Goal: Transaction & Acquisition: Download file/media

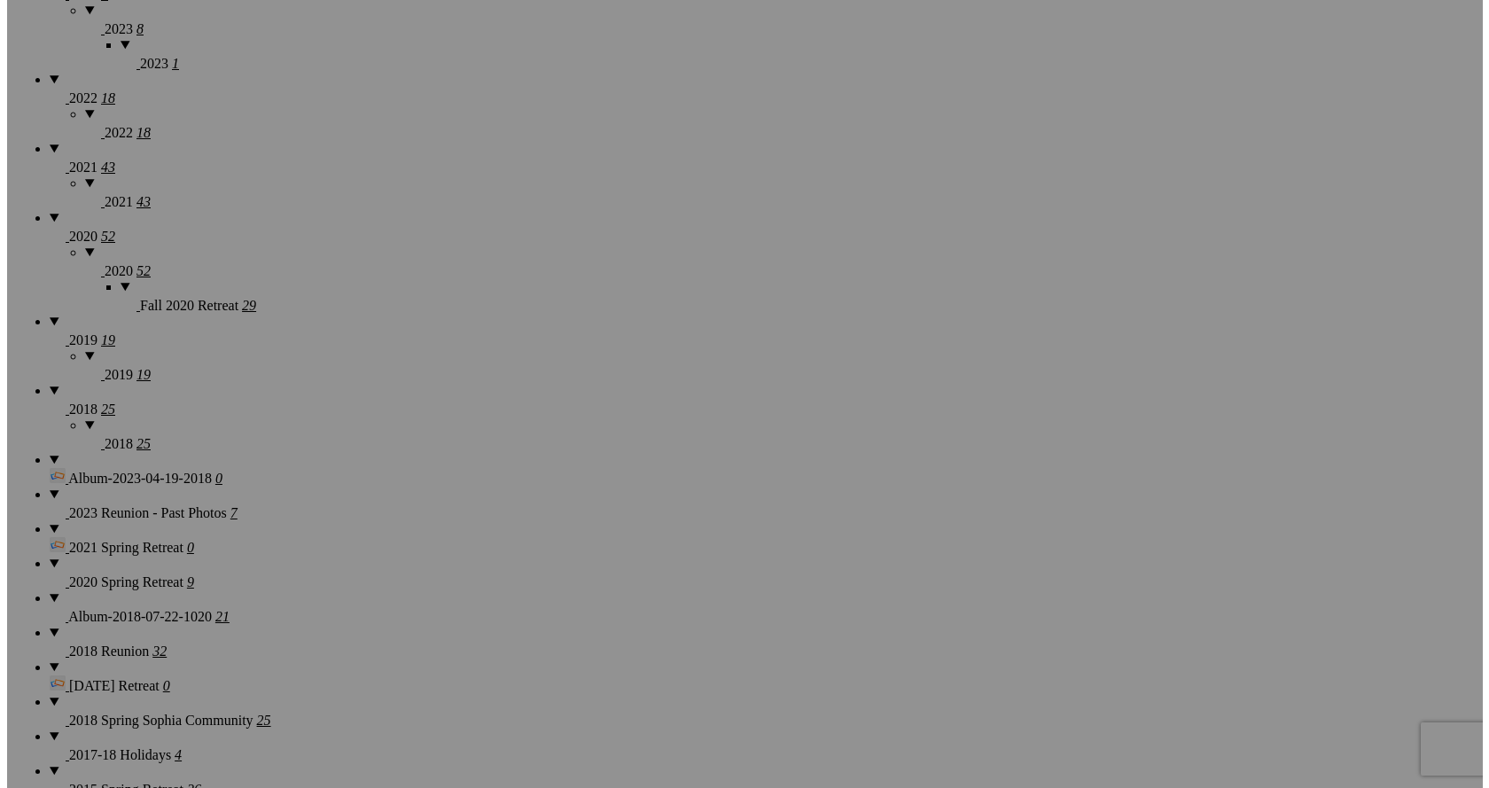
scroll to position [1949, 0]
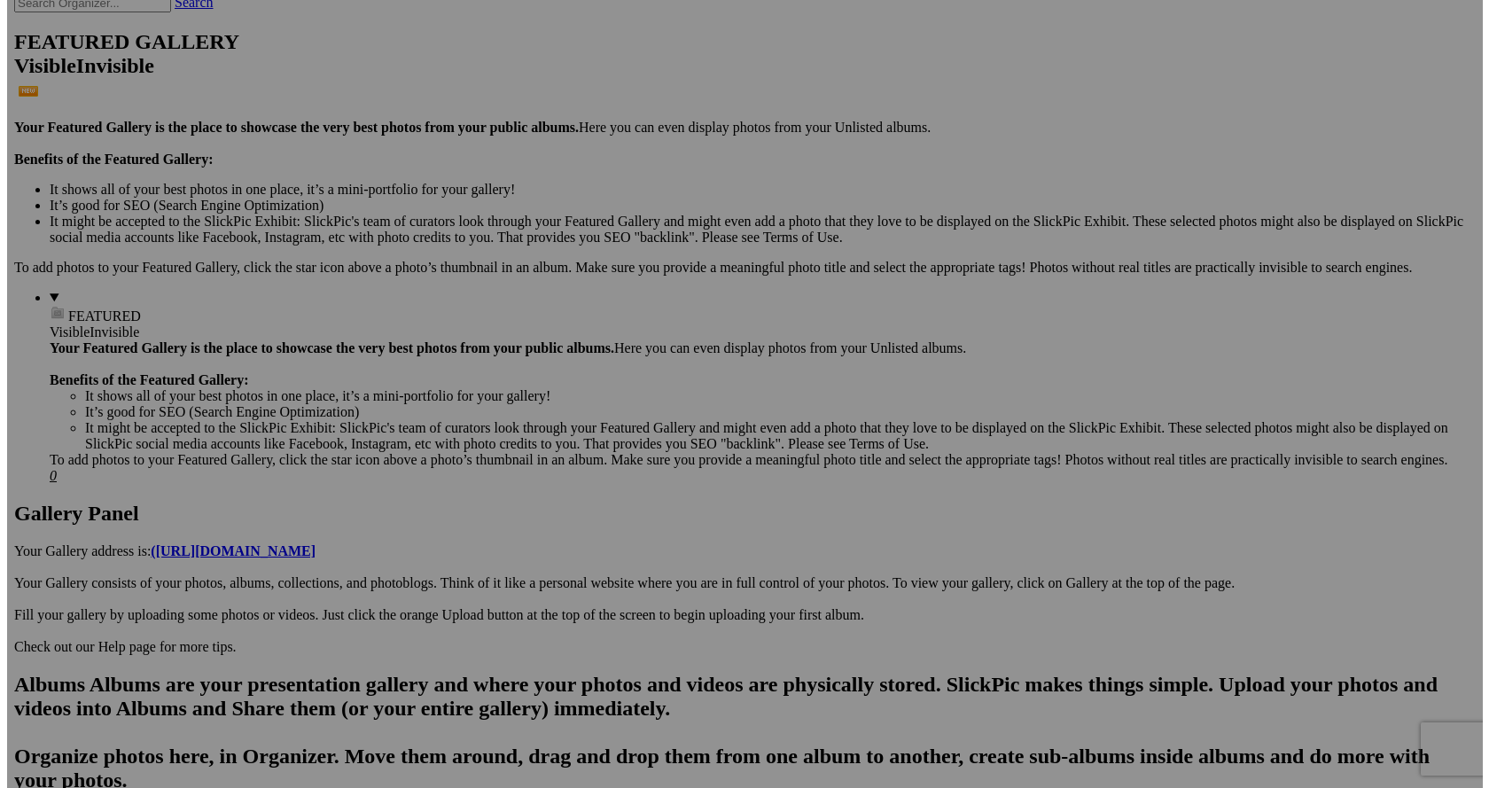
scroll to position [354, 0]
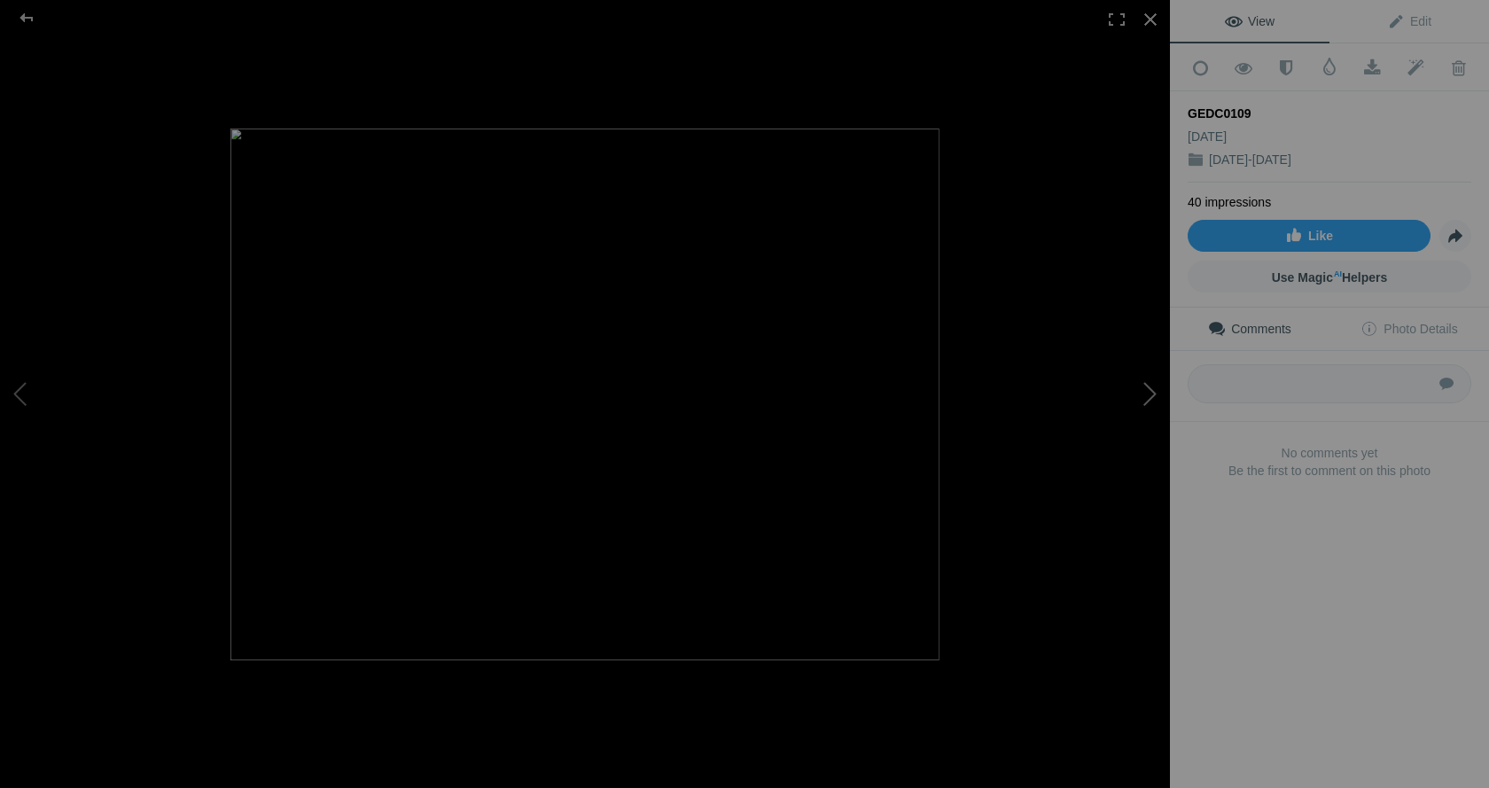
click at [1140, 391] on button at bounding box center [1103, 394] width 133 height 284
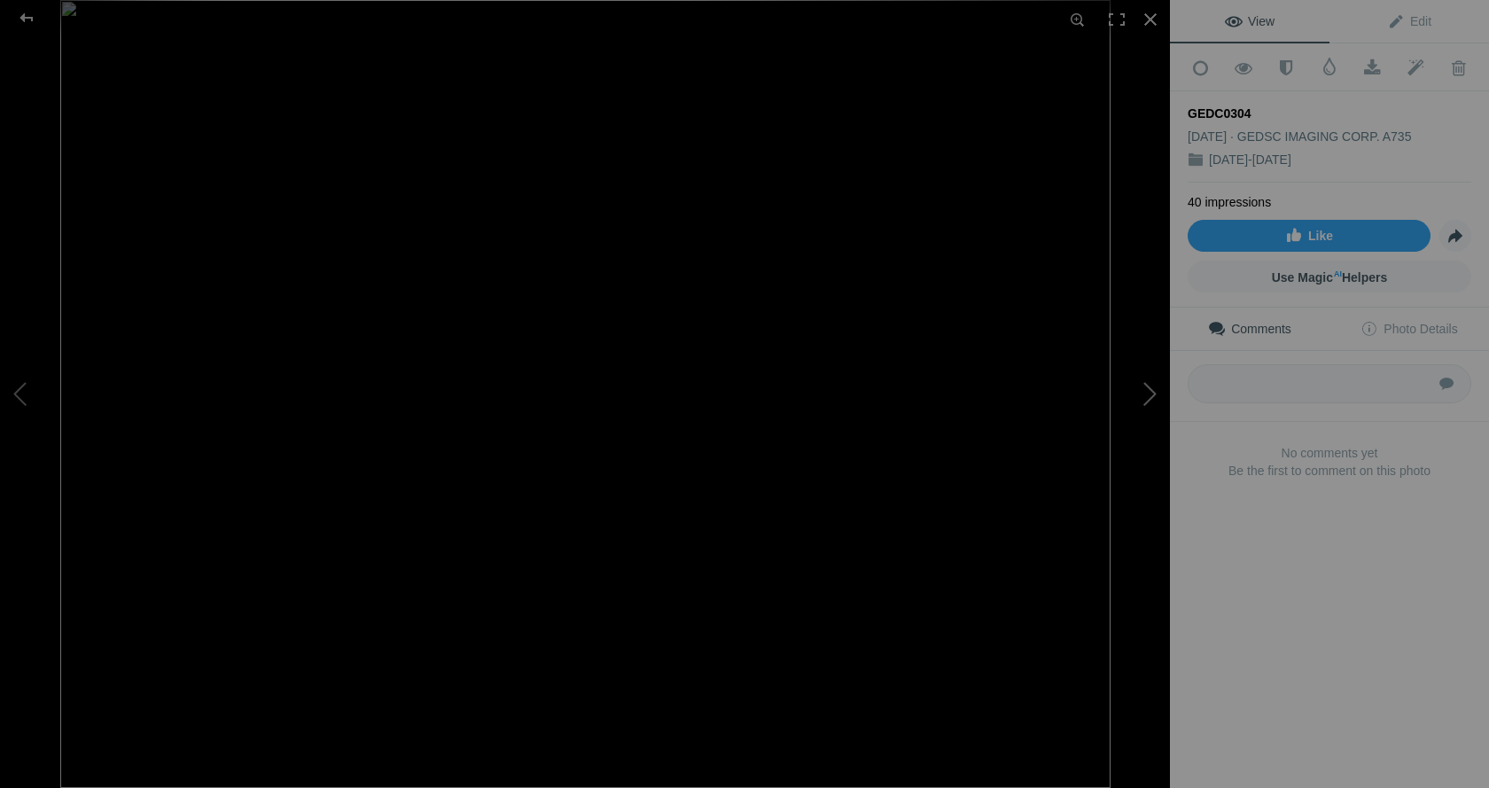
click at [1147, 386] on button at bounding box center [1103, 394] width 133 height 284
click at [1147, 395] on button at bounding box center [1103, 394] width 133 height 284
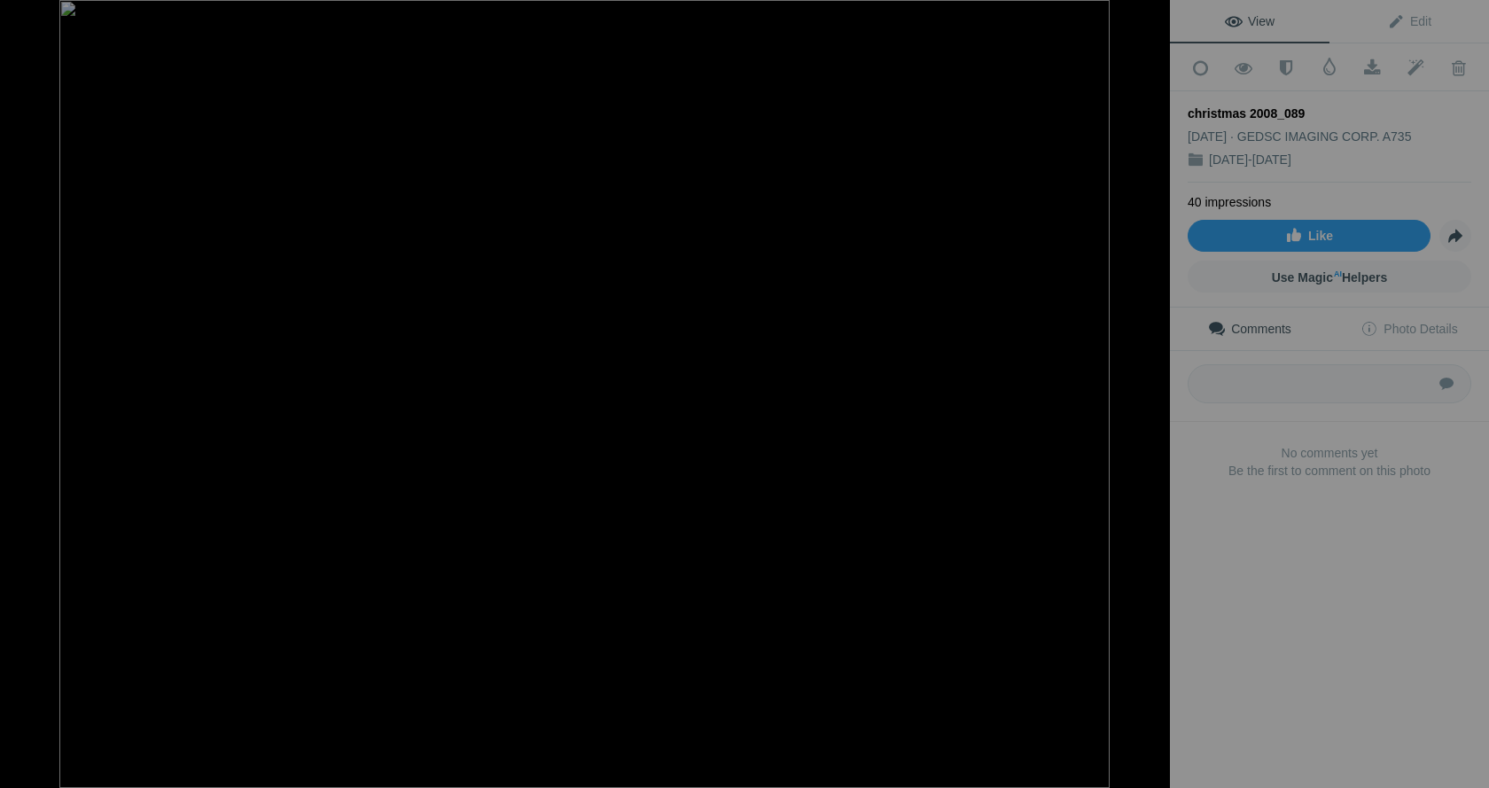
click at [1147, 393] on button at bounding box center [1103, 394] width 133 height 284
click at [1136, 388] on button at bounding box center [1103, 394] width 133 height 284
click at [1364, 66] on span at bounding box center [1371, 68] width 43 height 18
click at [1149, 391] on button at bounding box center [1103, 394] width 133 height 284
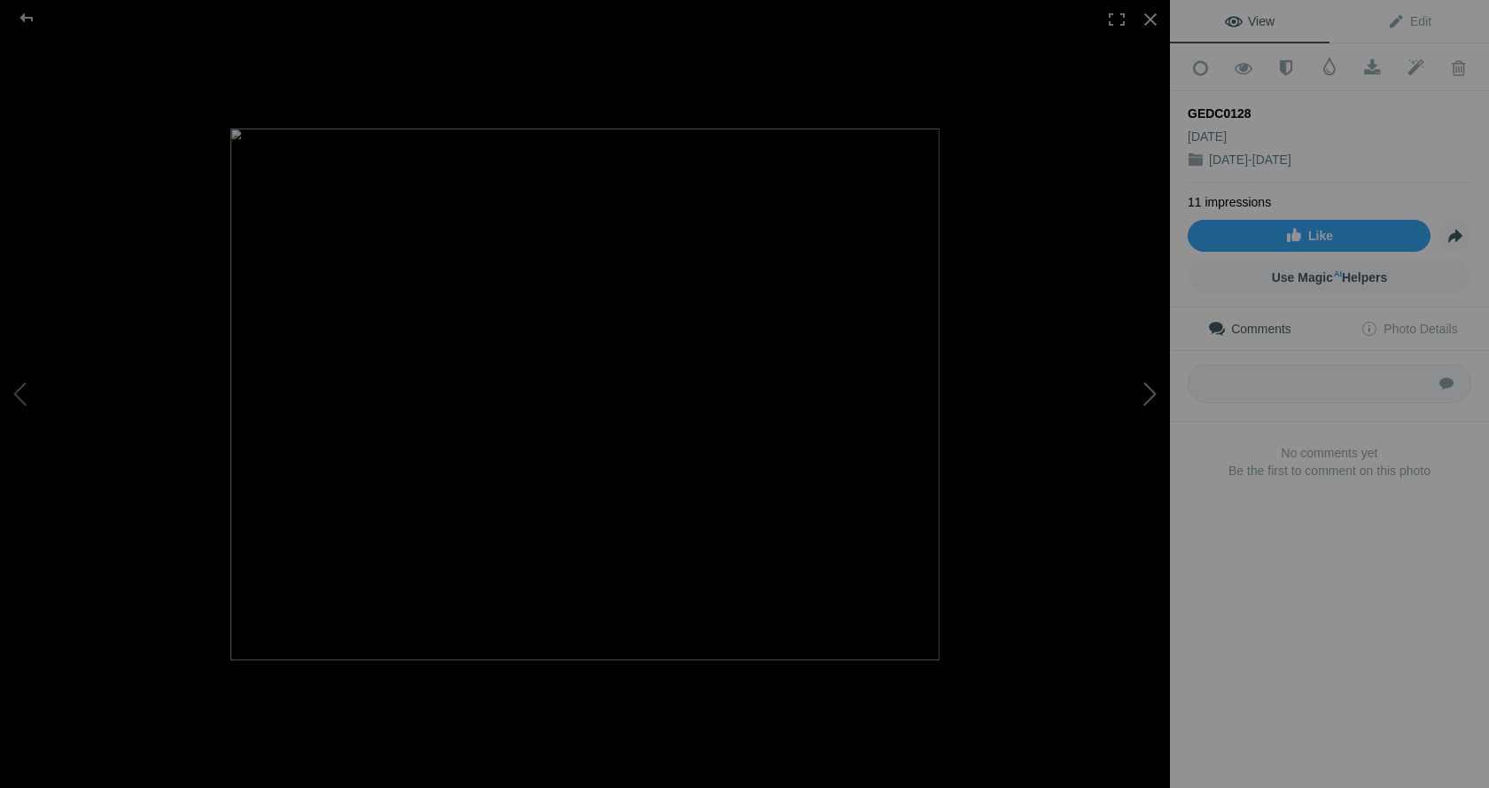
click at [1143, 380] on button at bounding box center [1103, 394] width 133 height 284
click at [1148, 392] on button at bounding box center [1103, 394] width 133 height 284
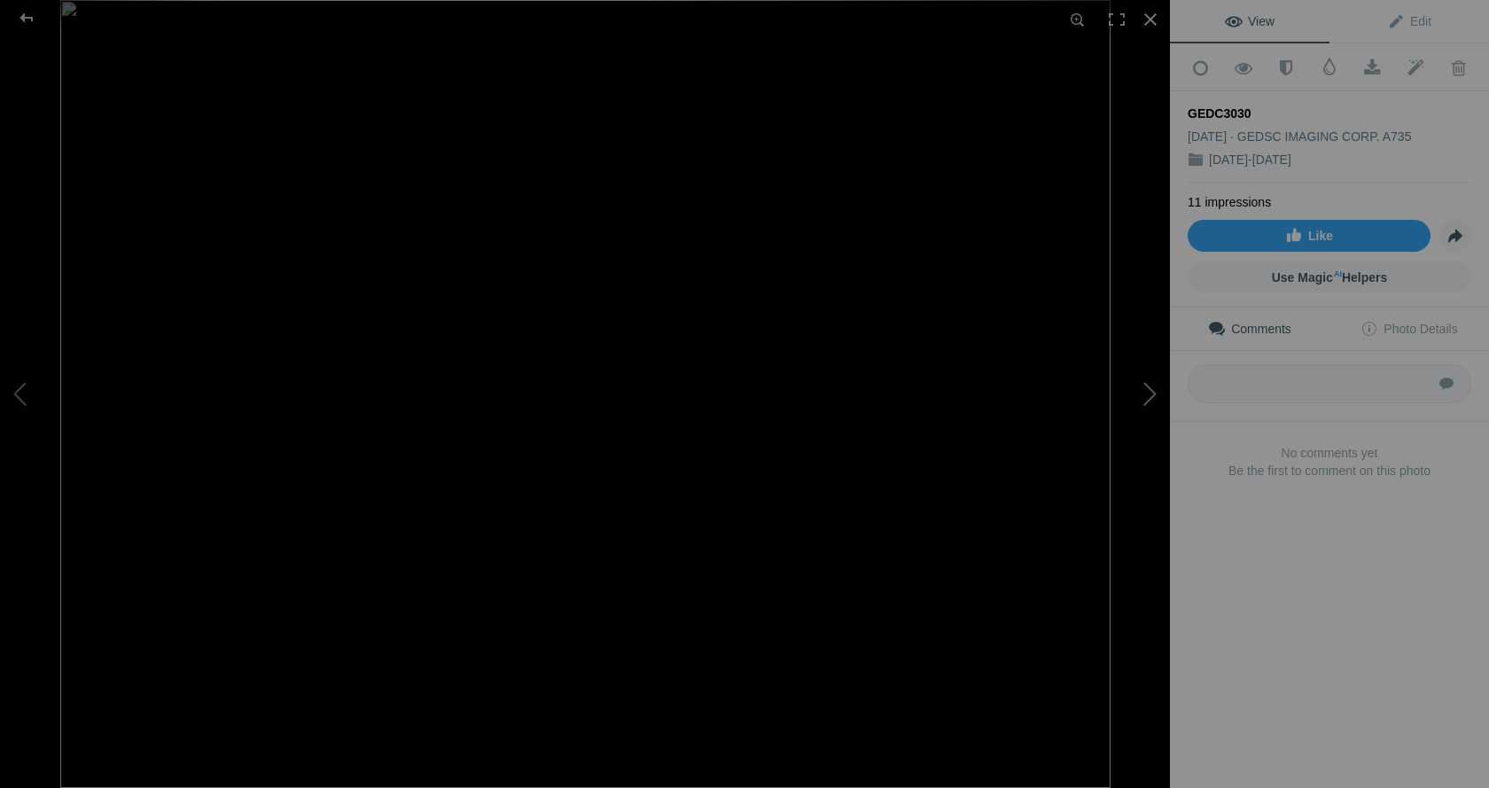
click at [1148, 392] on button at bounding box center [1103, 394] width 133 height 284
click at [1366, 68] on span at bounding box center [1371, 68] width 43 height 18
click at [1145, 387] on button at bounding box center [1103, 394] width 133 height 284
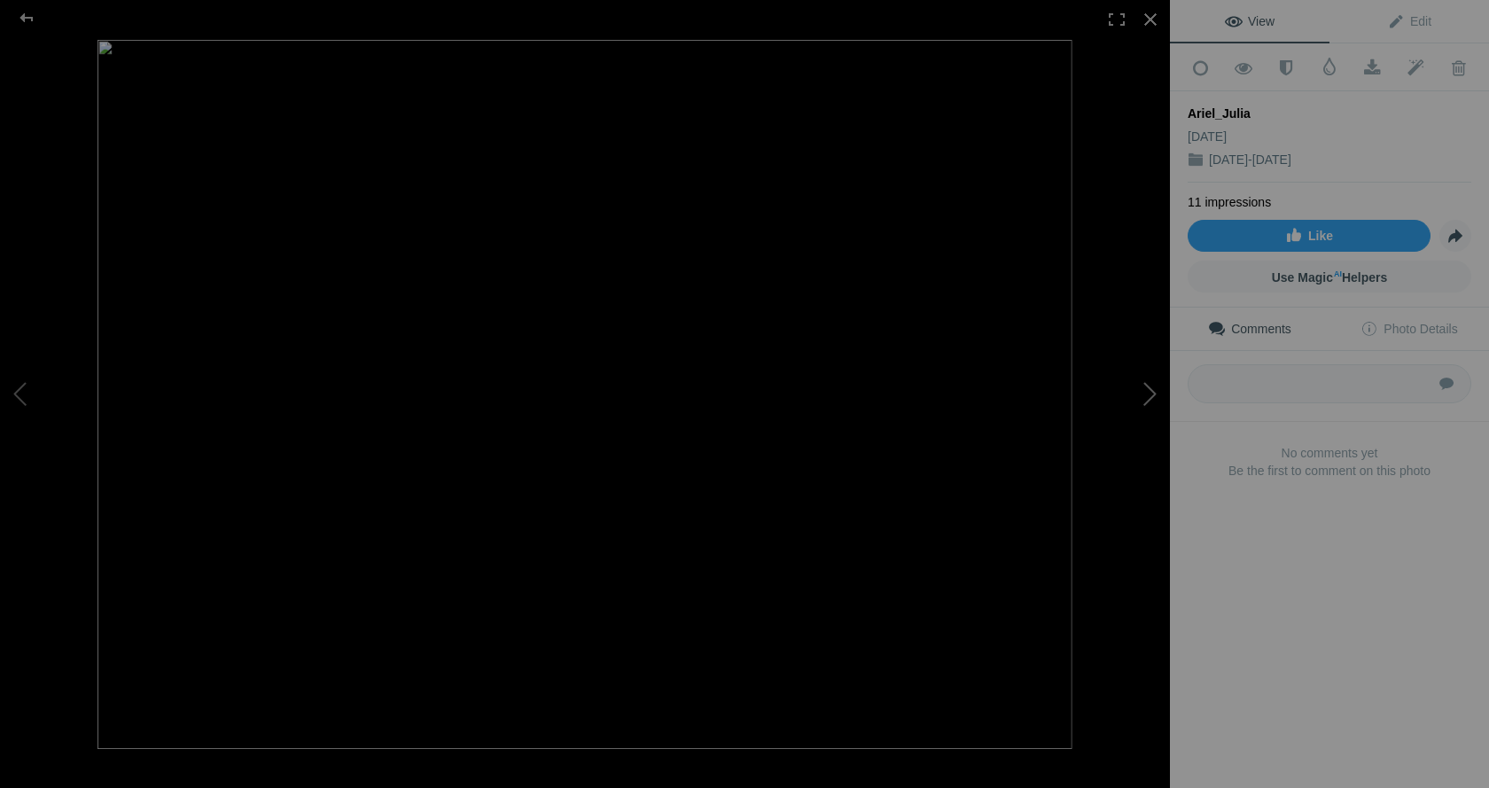
click at [1146, 392] on button at bounding box center [1103, 394] width 133 height 284
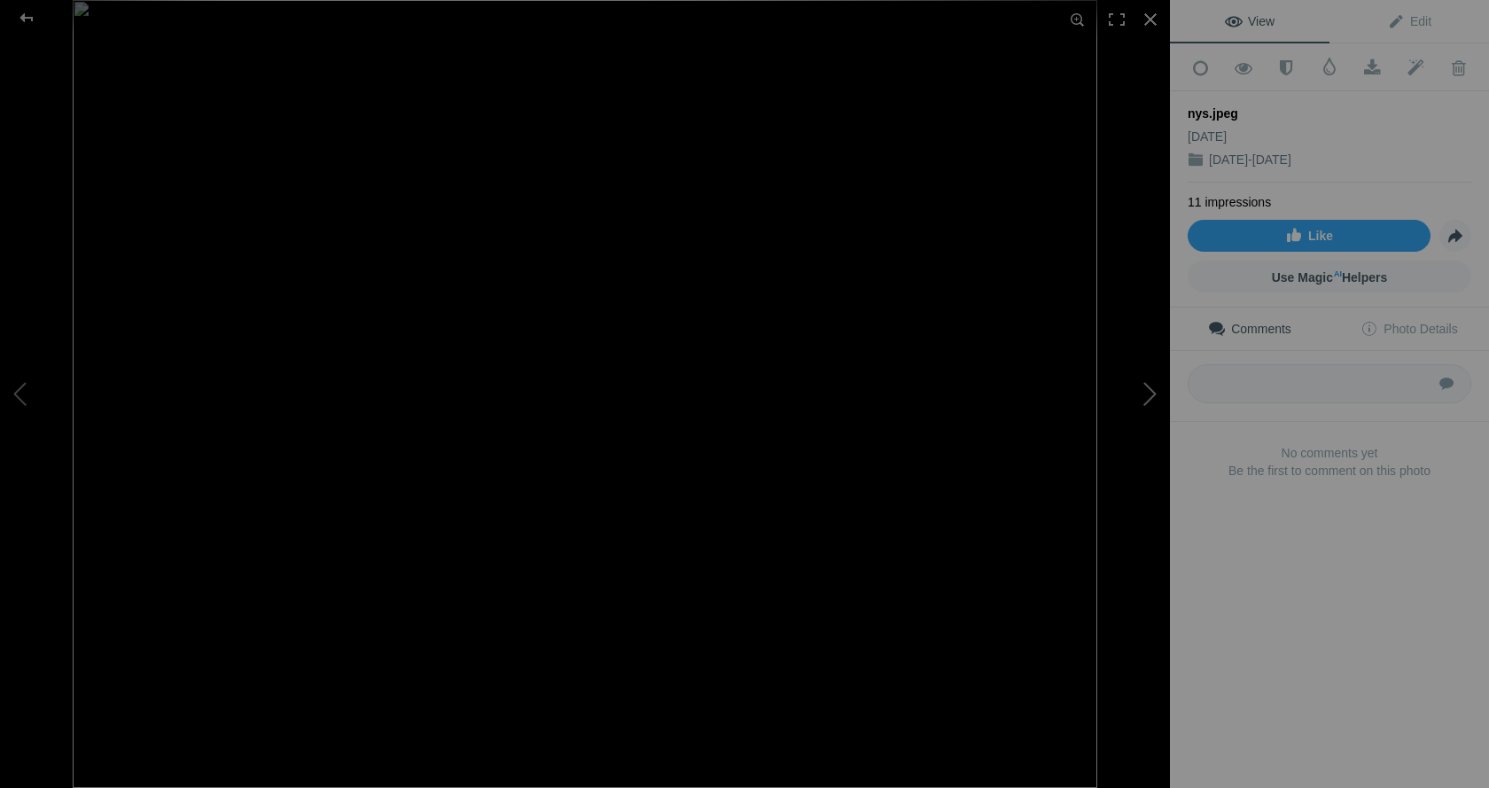
click at [1152, 397] on button at bounding box center [1103, 394] width 133 height 284
click at [1152, 396] on button at bounding box center [1103, 394] width 133 height 284
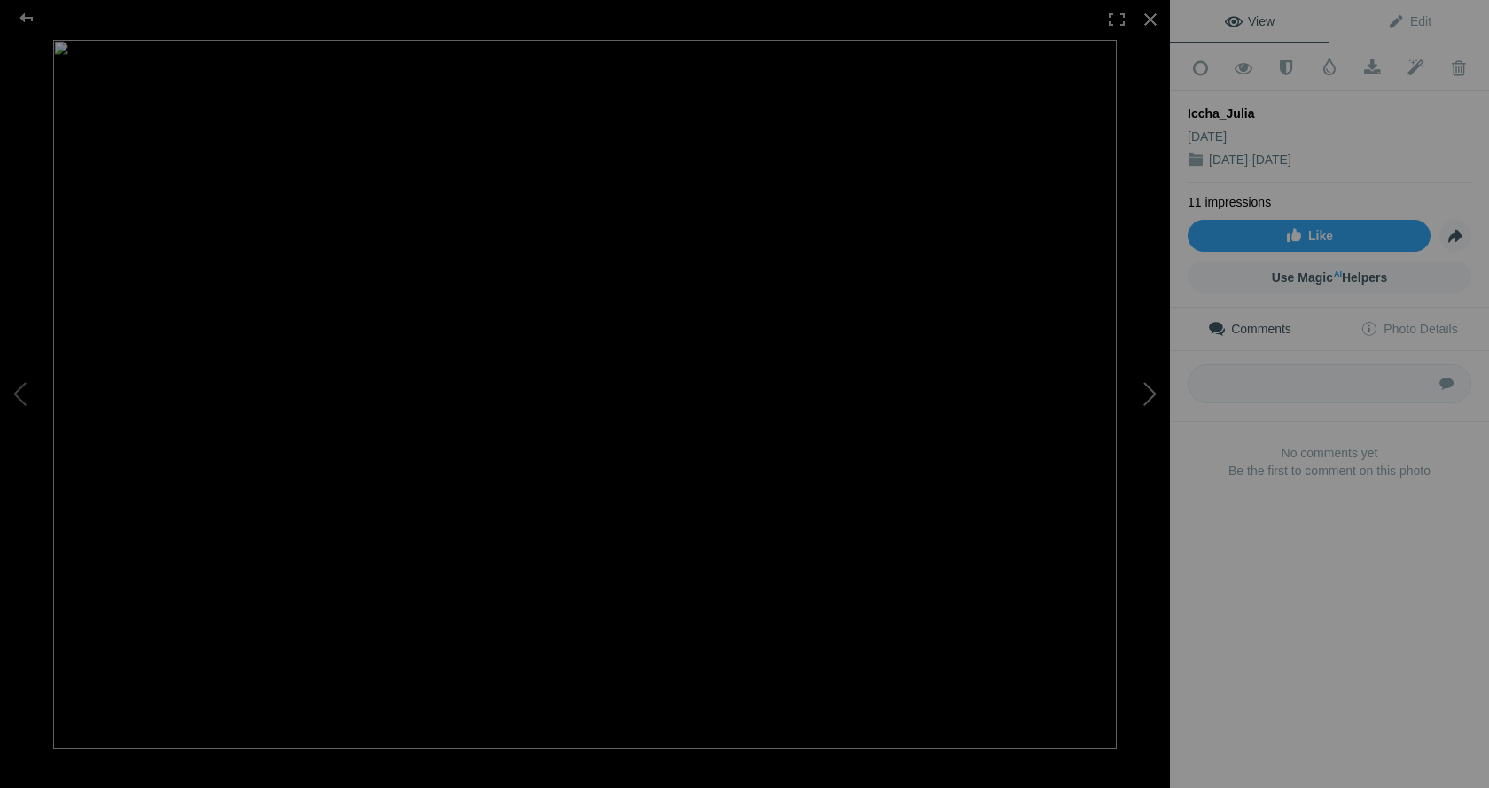
click at [1152, 396] on button at bounding box center [1103, 394] width 133 height 284
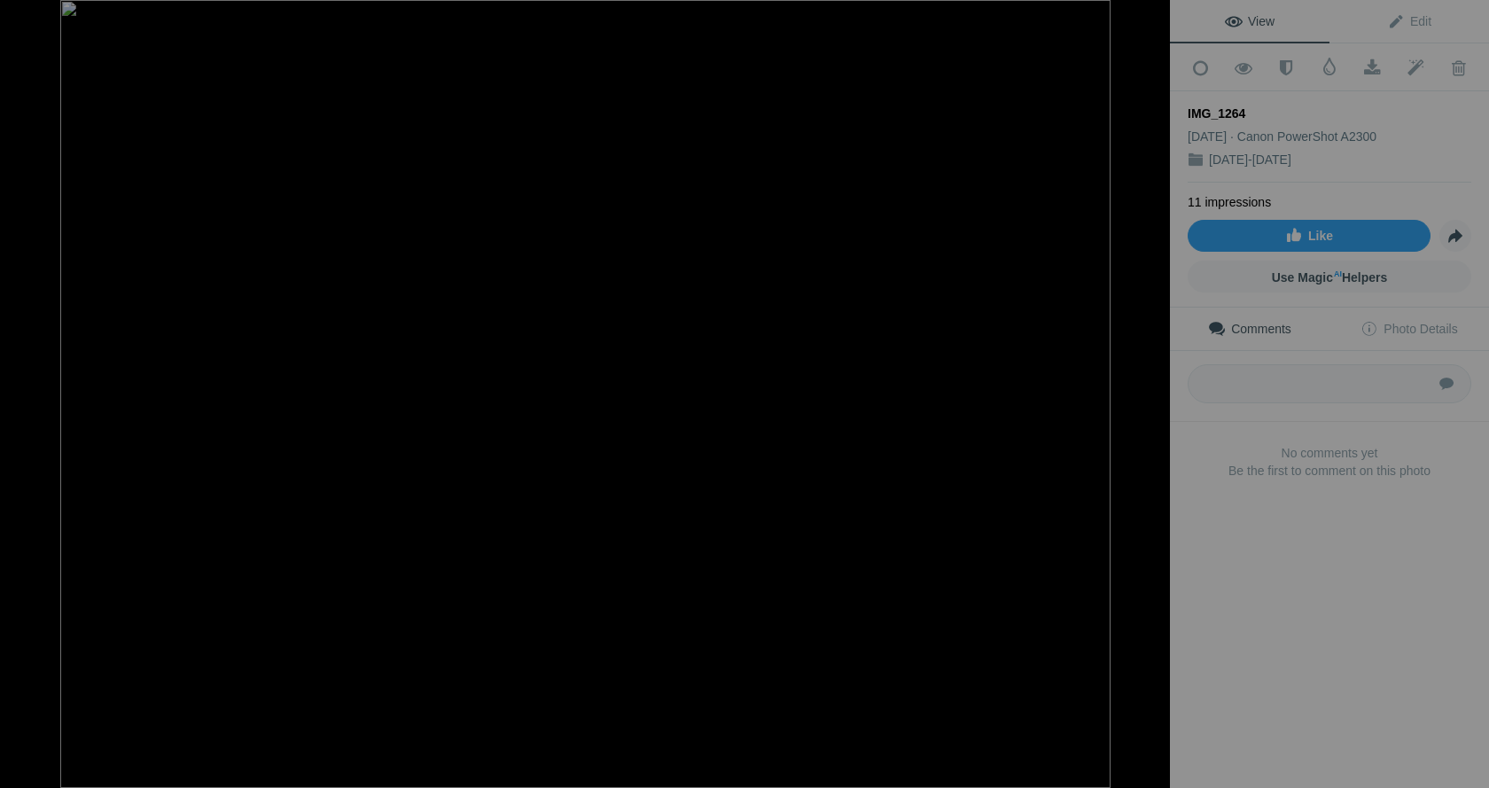
click at [1152, 396] on button at bounding box center [1103, 394] width 133 height 284
click at [1149, 396] on button at bounding box center [1103, 394] width 133 height 284
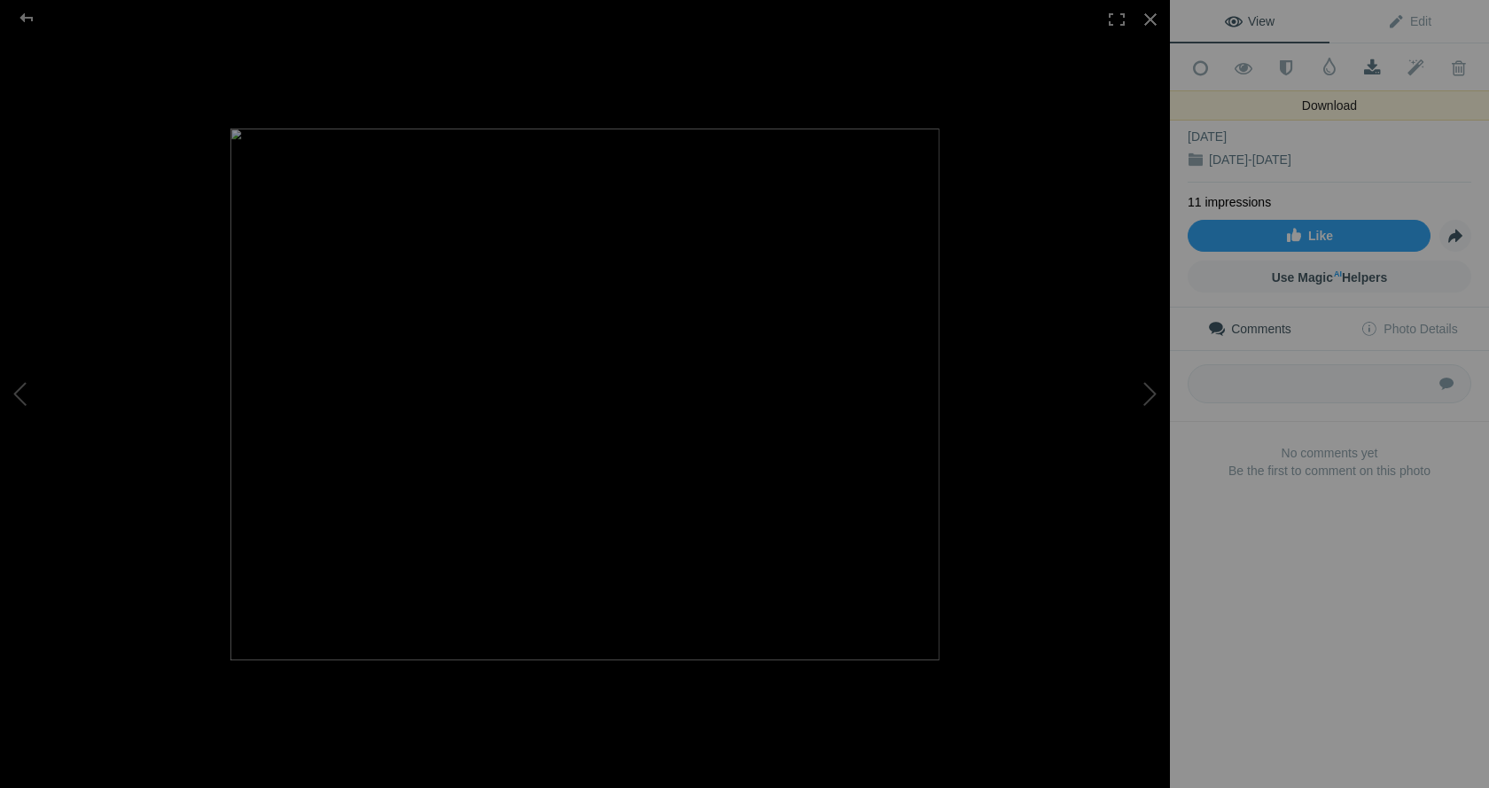
click at [1370, 60] on span at bounding box center [1371, 68] width 43 height 18
click at [1150, 395] on button at bounding box center [1103, 394] width 133 height 284
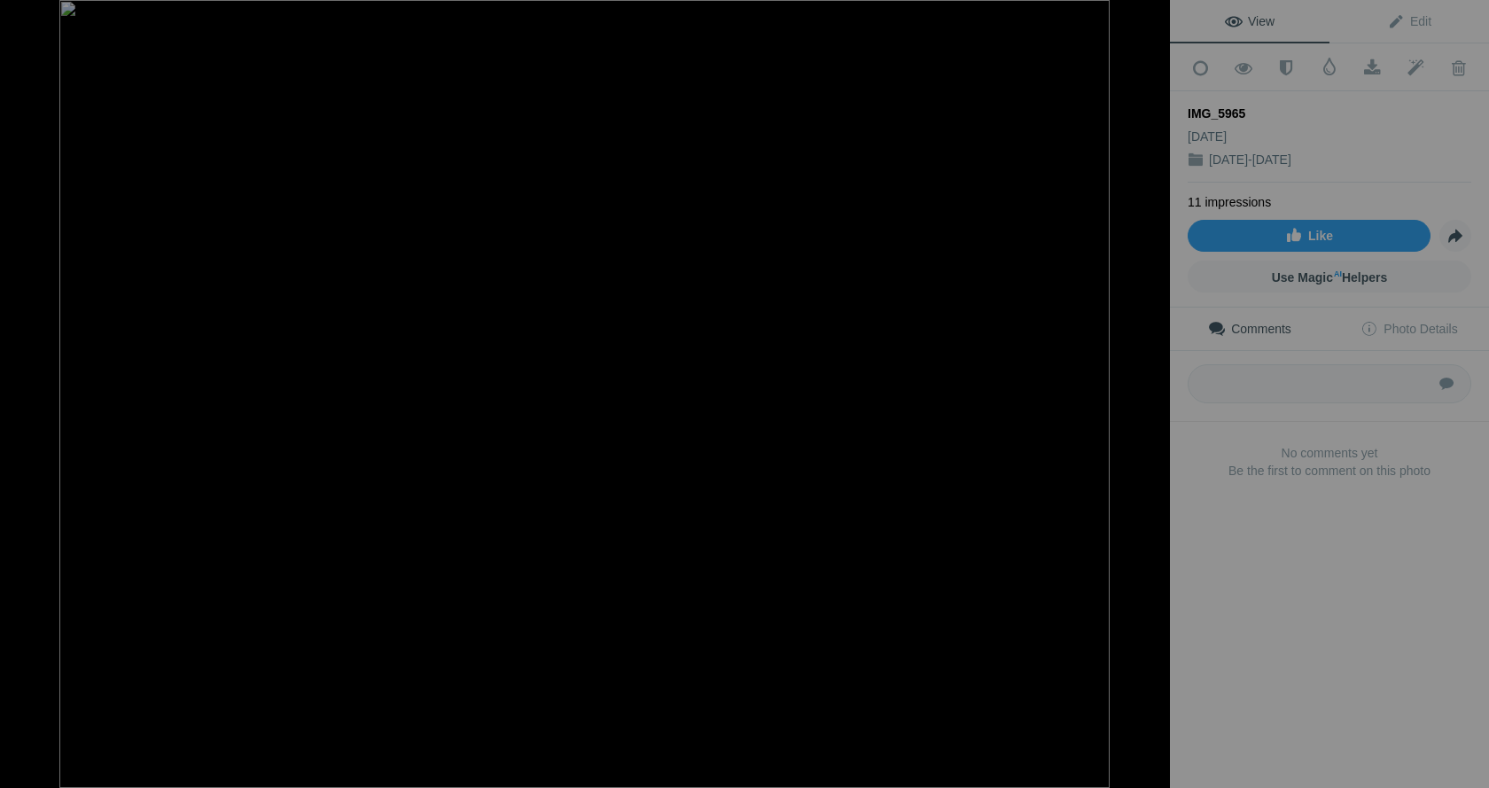
click at [1149, 401] on button at bounding box center [1103, 394] width 133 height 284
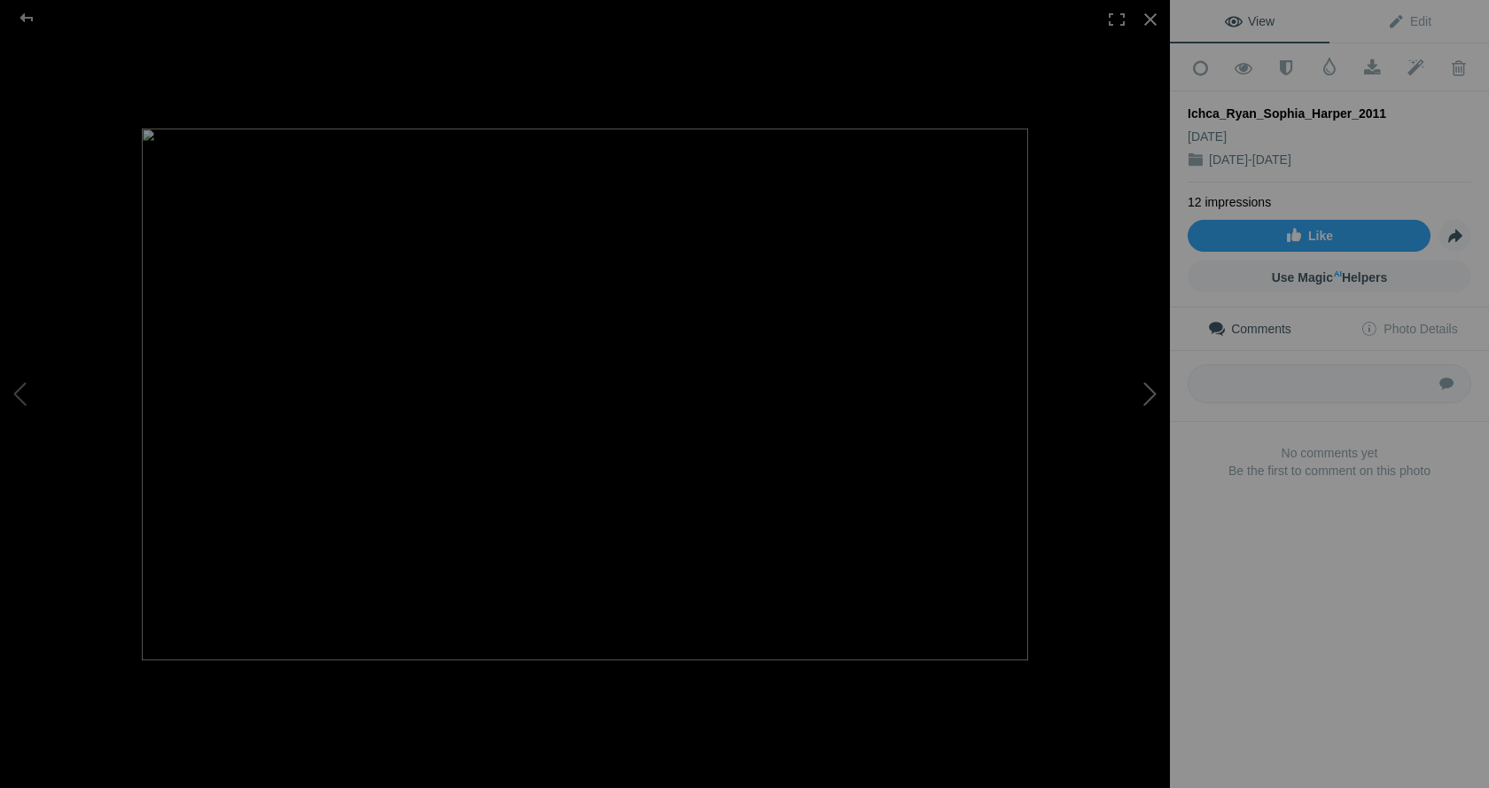
click at [1150, 401] on button at bounding box center [1103, 394] width 133 height 284
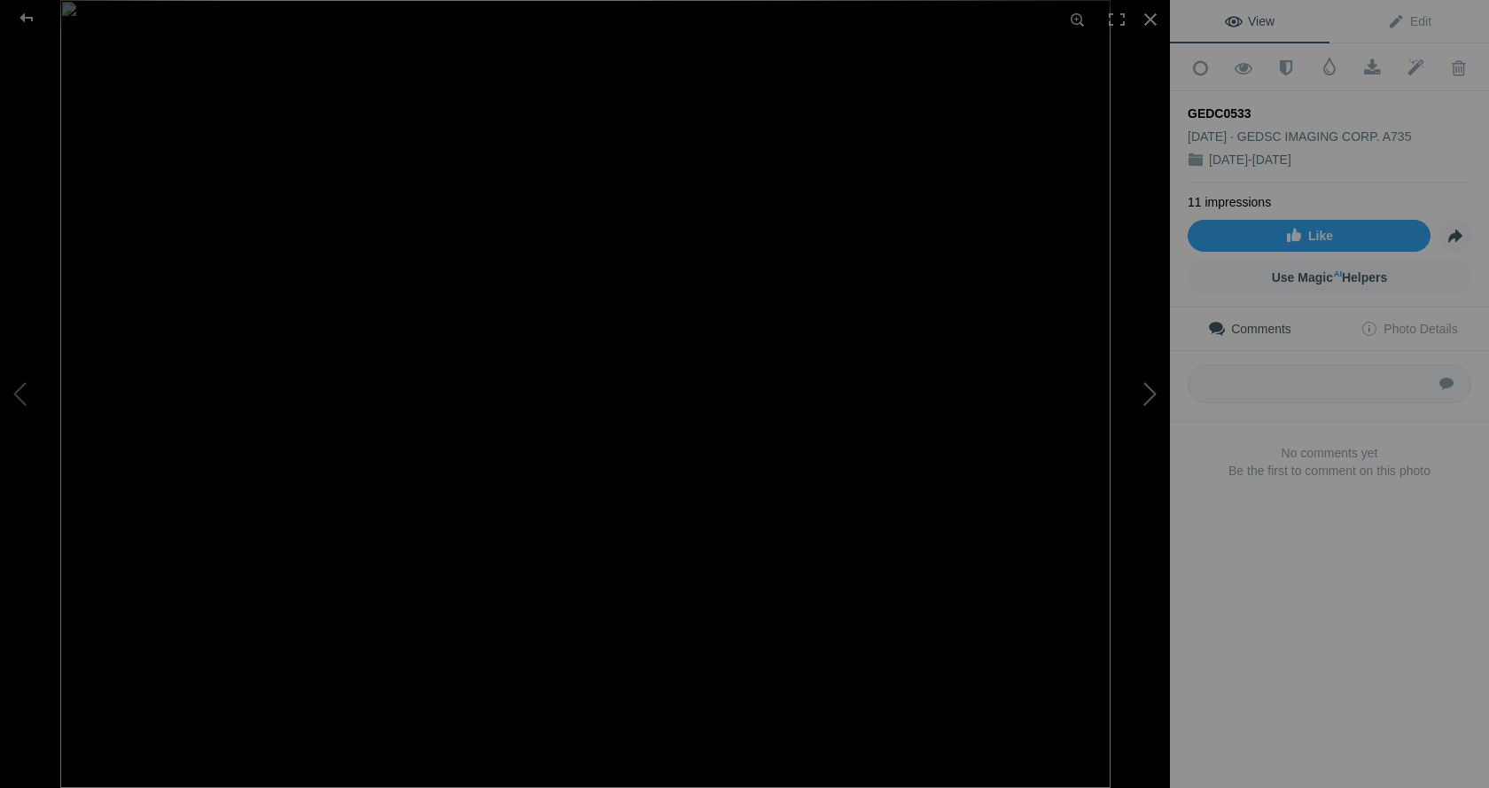
click at [1150, 401] on button at bounding box center [1103, 394] width 133 height 284
click at [1148, 393] on button at bounding box center [1103, 394] width 133 height 284
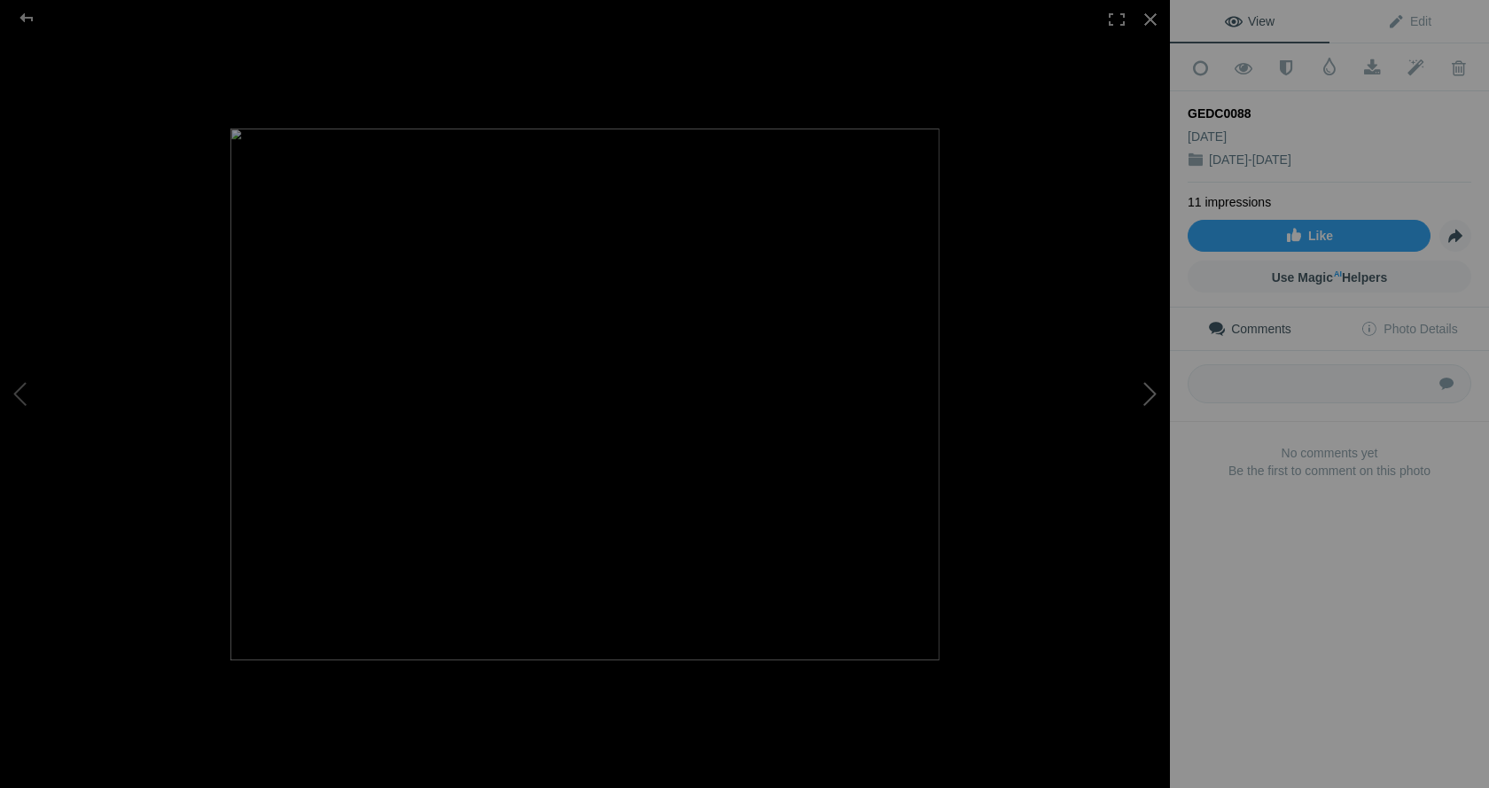
click at [1148, 392] on button at bounding box center [1103, 394] width 133 height 284
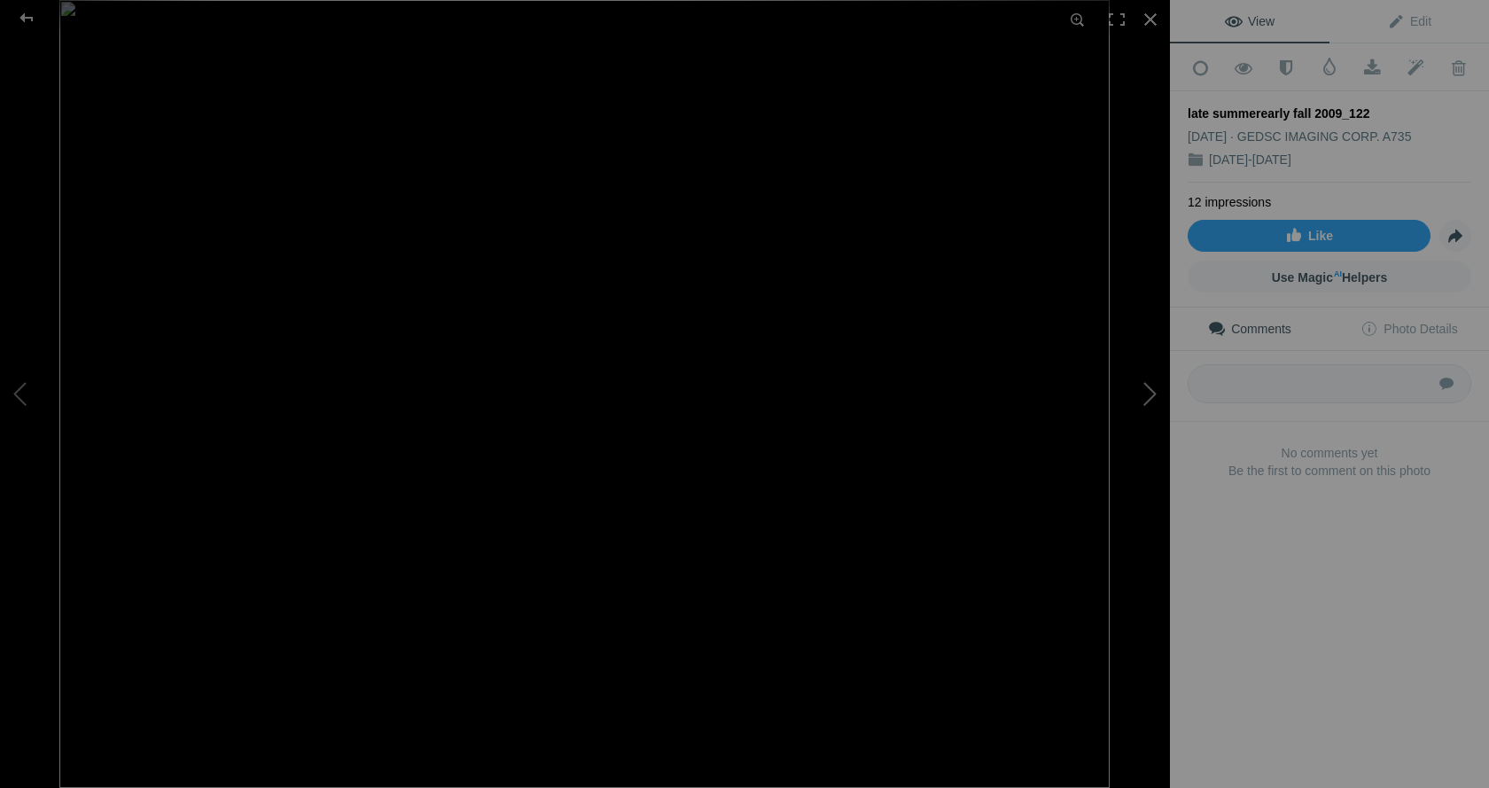
click at [1148, 392] on button at bounding box center [1103, 394] width 133 height 284
click at [1148, 394] on button at bounding box center [1103, 394] width 133 height 284
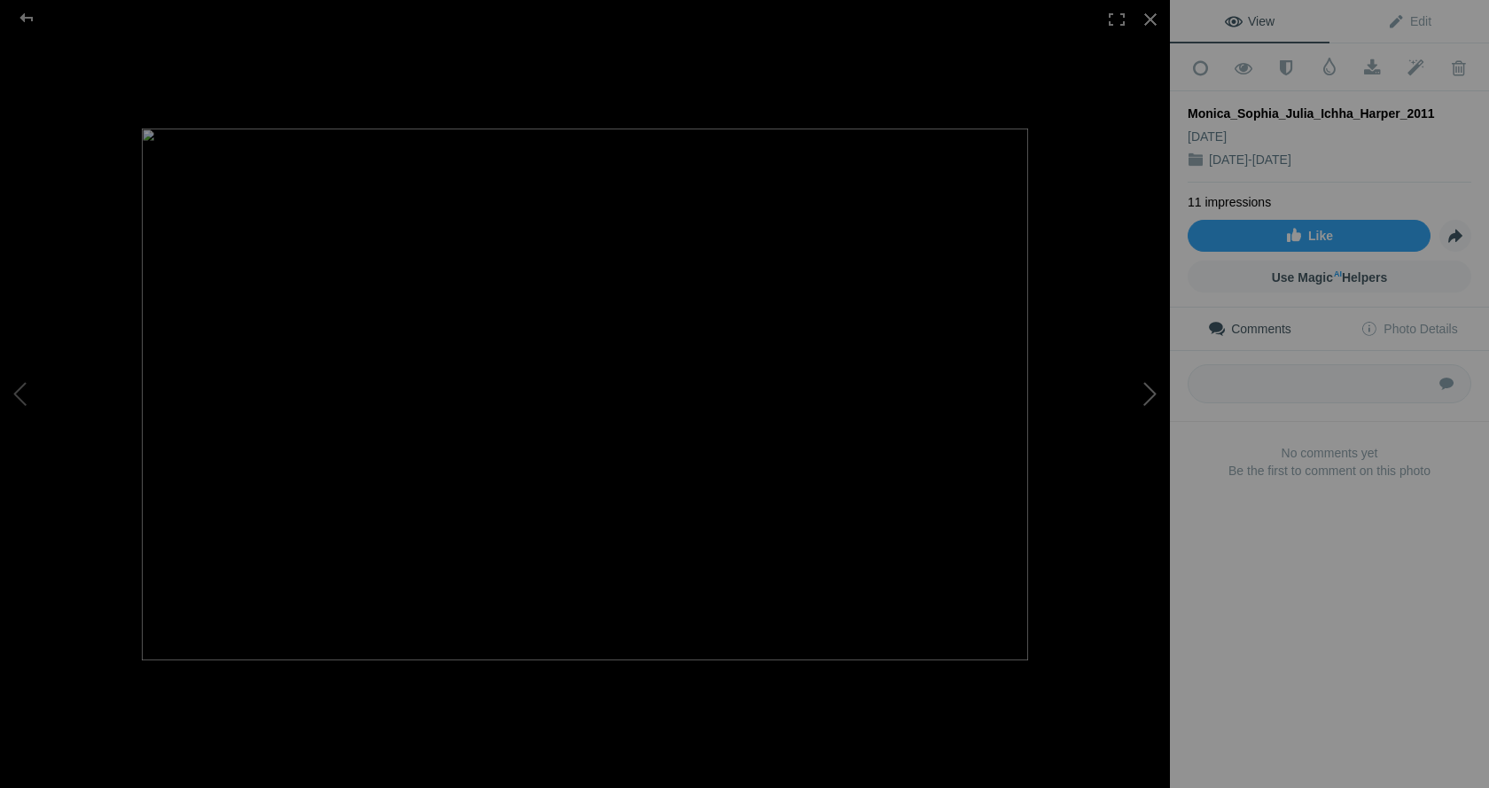
click at [1148, 394] on button at bounding box center [1103, 394] width 133 height 284
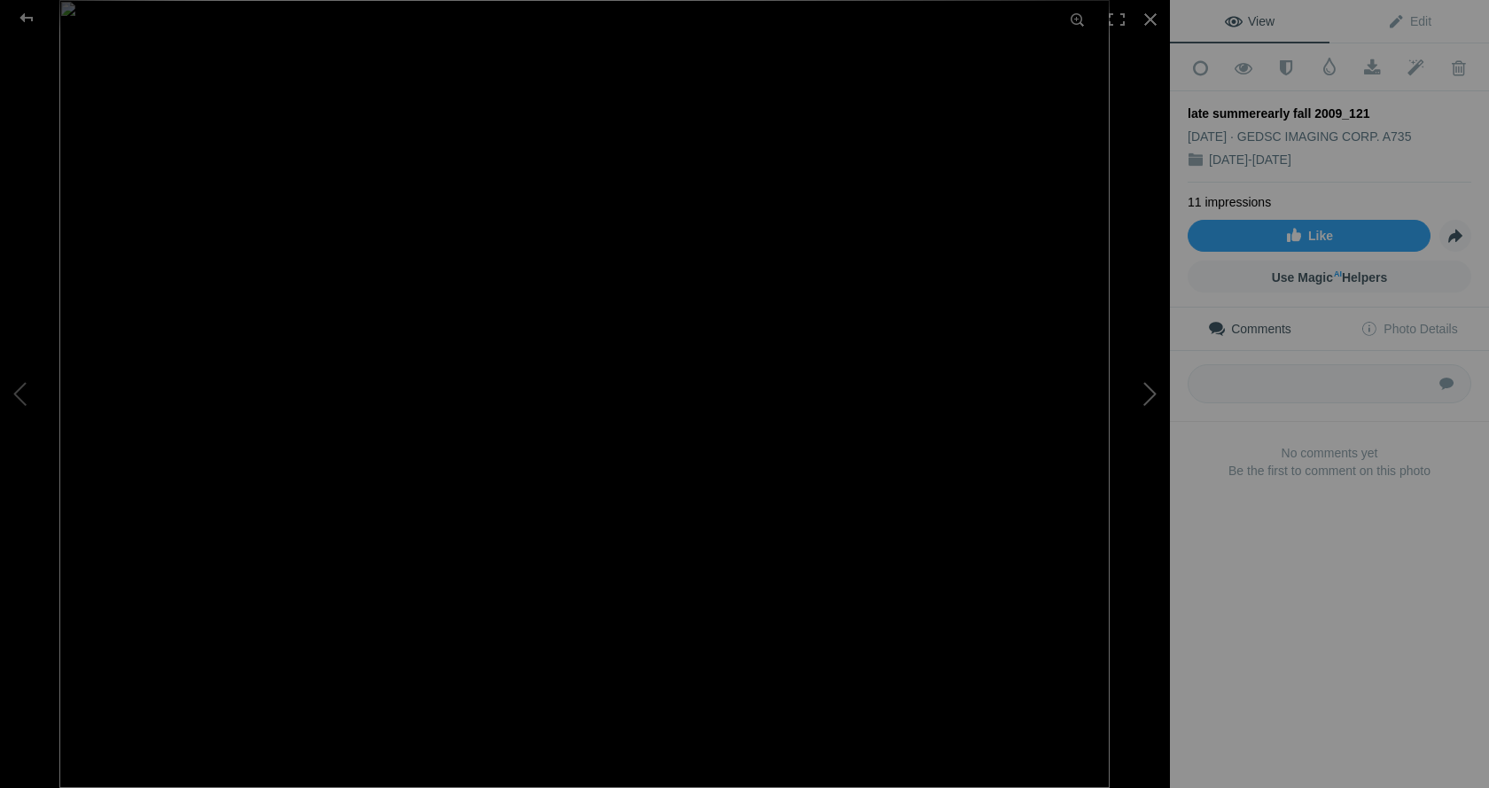
click at [1148, 394] on button at bounding box center [1103, 394] width 133 height 284
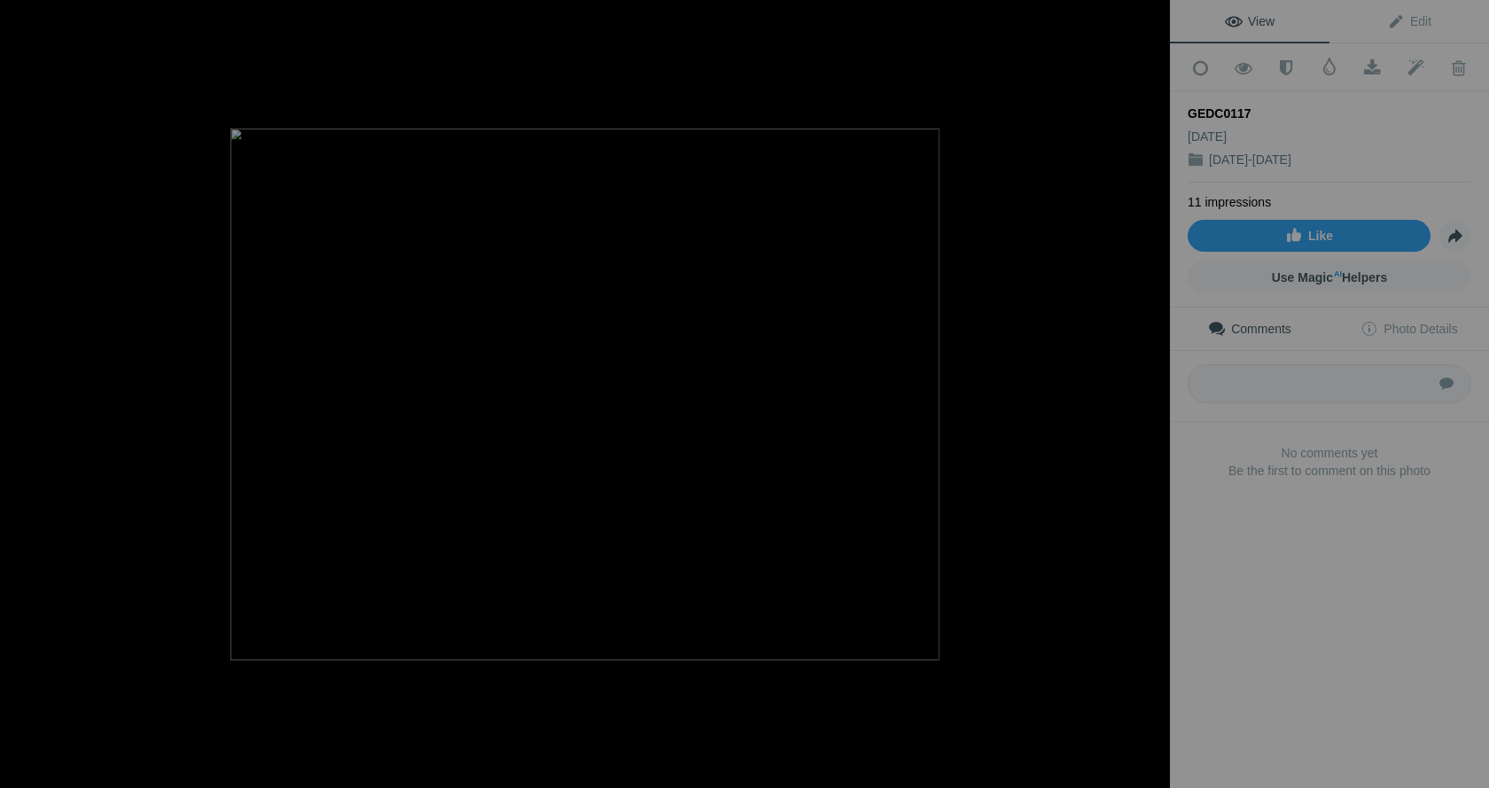
click at [1148, 394] on button at bounding box center [1103, 394] width 133 height 284
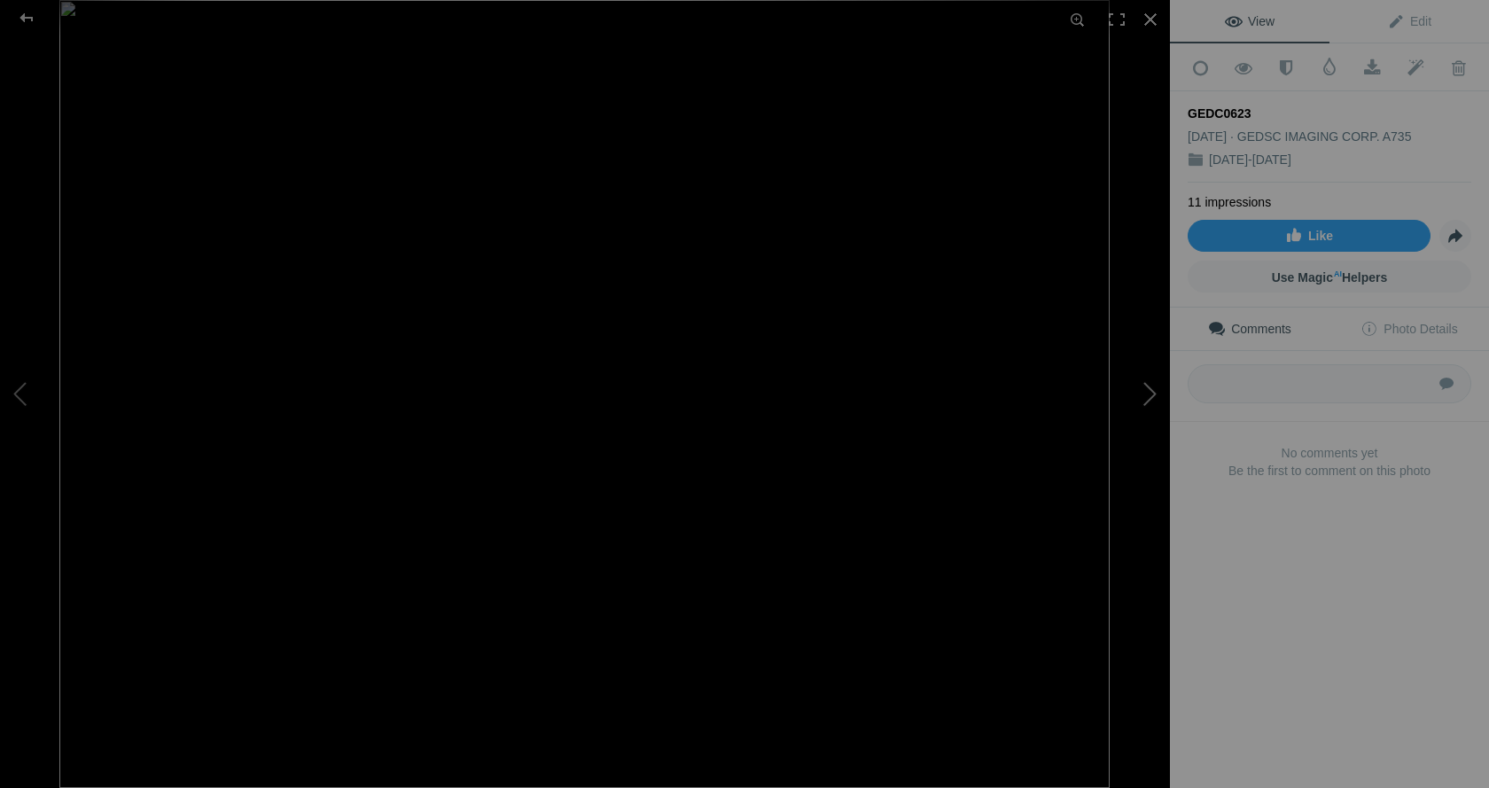
click at [1147, 394] on button at bounding box center [1103, 394] width 133 height 284
click at [1149, 394] on button at bounding box center [1103, 394] width 133 height 284
